Goal: Task Accomplishment & Management: Manage account settings

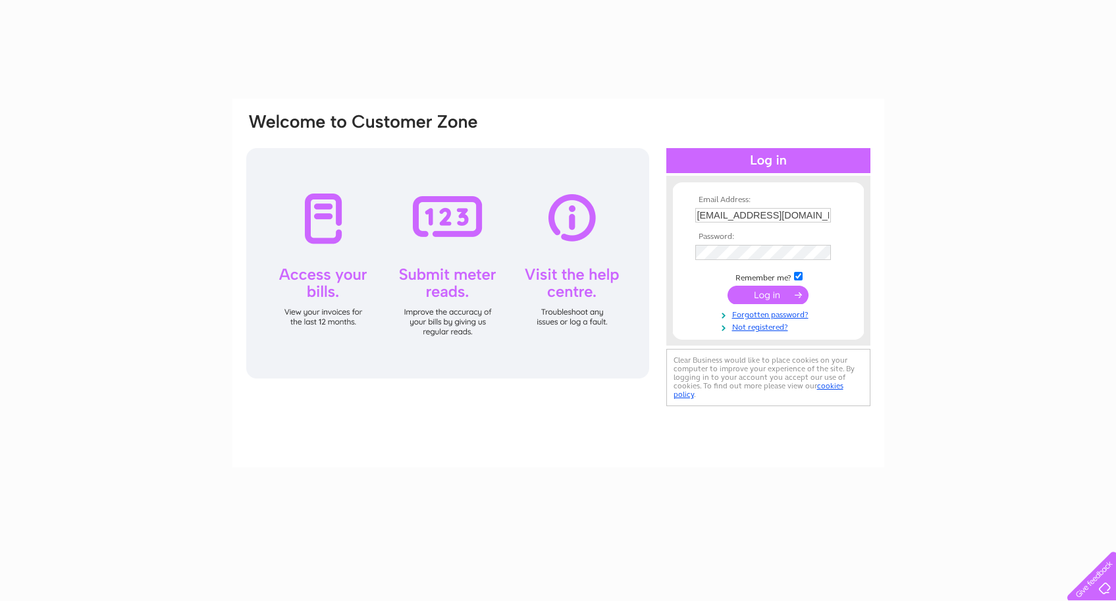
click at [785, 298] on input "submit" at bounding box center [768, 295] width 81 height 18
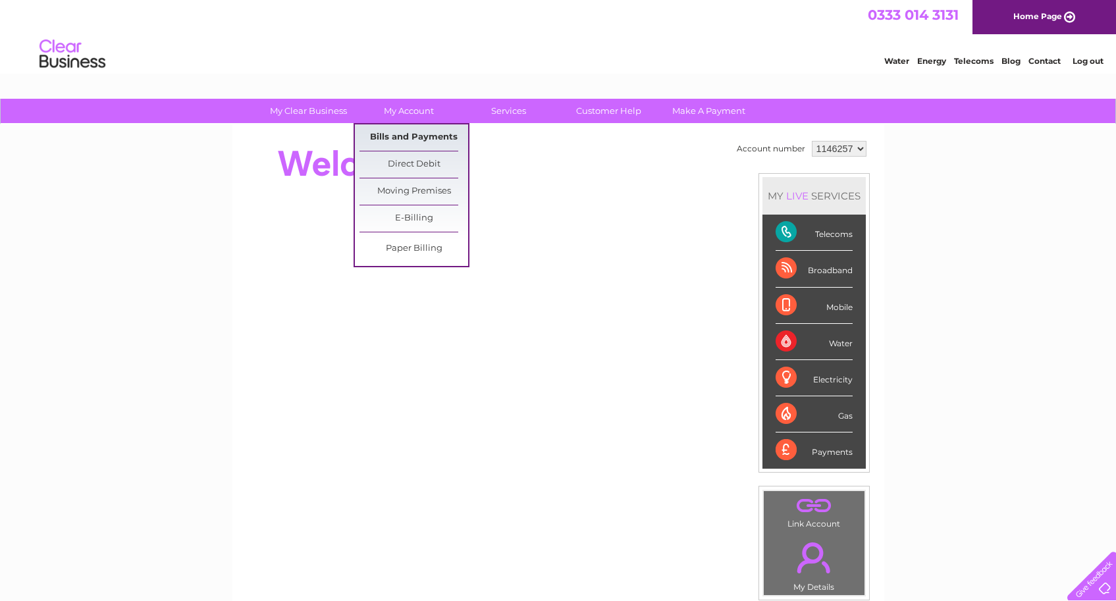
click at [431, 129] on link "Bills and Payments" at bounding box center [414, 137] width 109 height 26
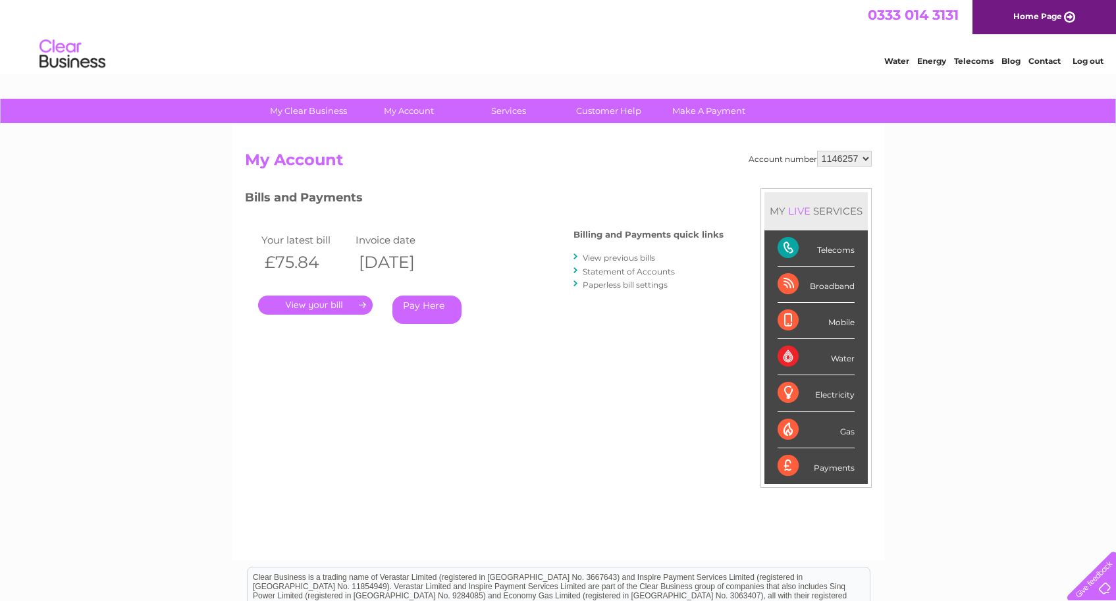
click at [327, 307] on link "." at bounding box center [315, 305] width 115 height 19
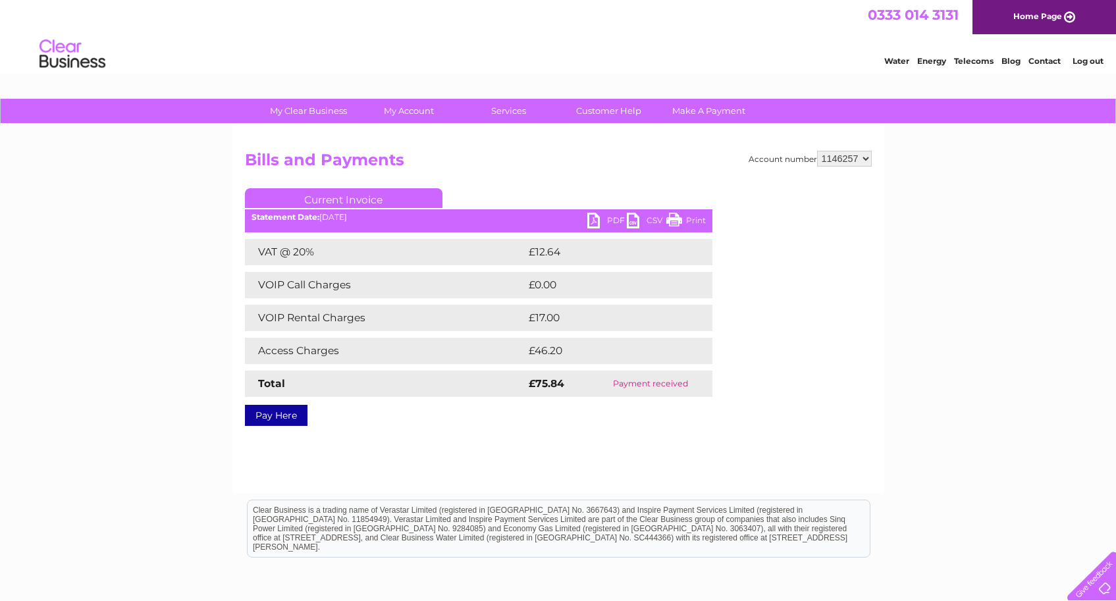
click at [612, 225] on link "PDF" at bounding box center [607, 222] width 40 height 19
click at [1041, 358] on div "My Clear Business Login Details My Details My Preferences Link Account My Accou…" at bounding box center [558, 409] width 1116 height 620
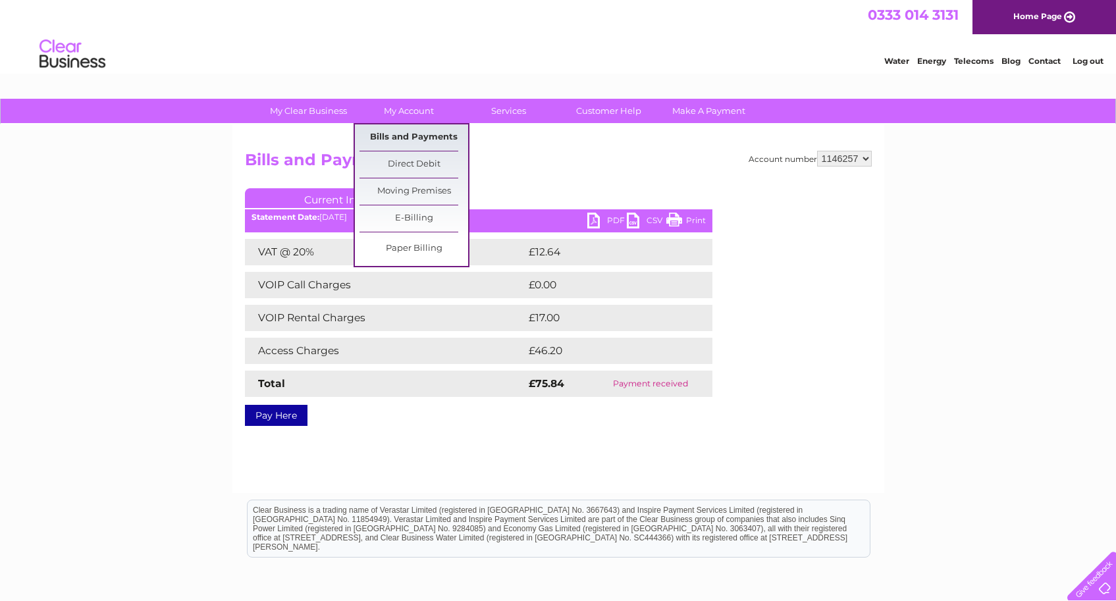
click at [402, 138] on link "Bills and Payments" at bounding box center [414, 137] width 109 height 26
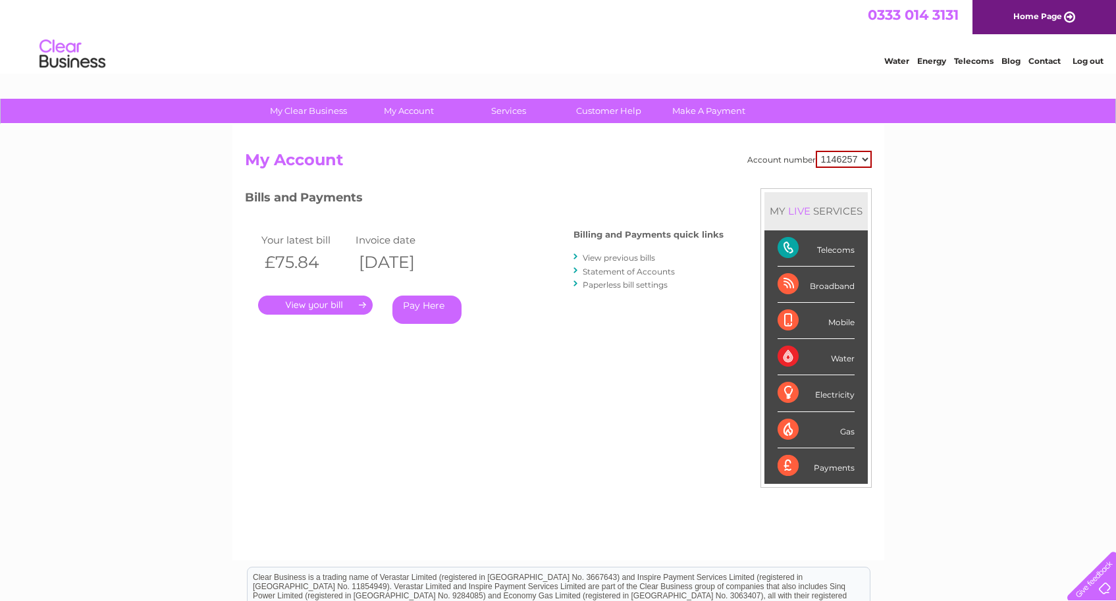
click at [626, 257] on link "View previous bills" at bounding box center [619, 258] width 72 height 10
